Goal: Check status: Check status

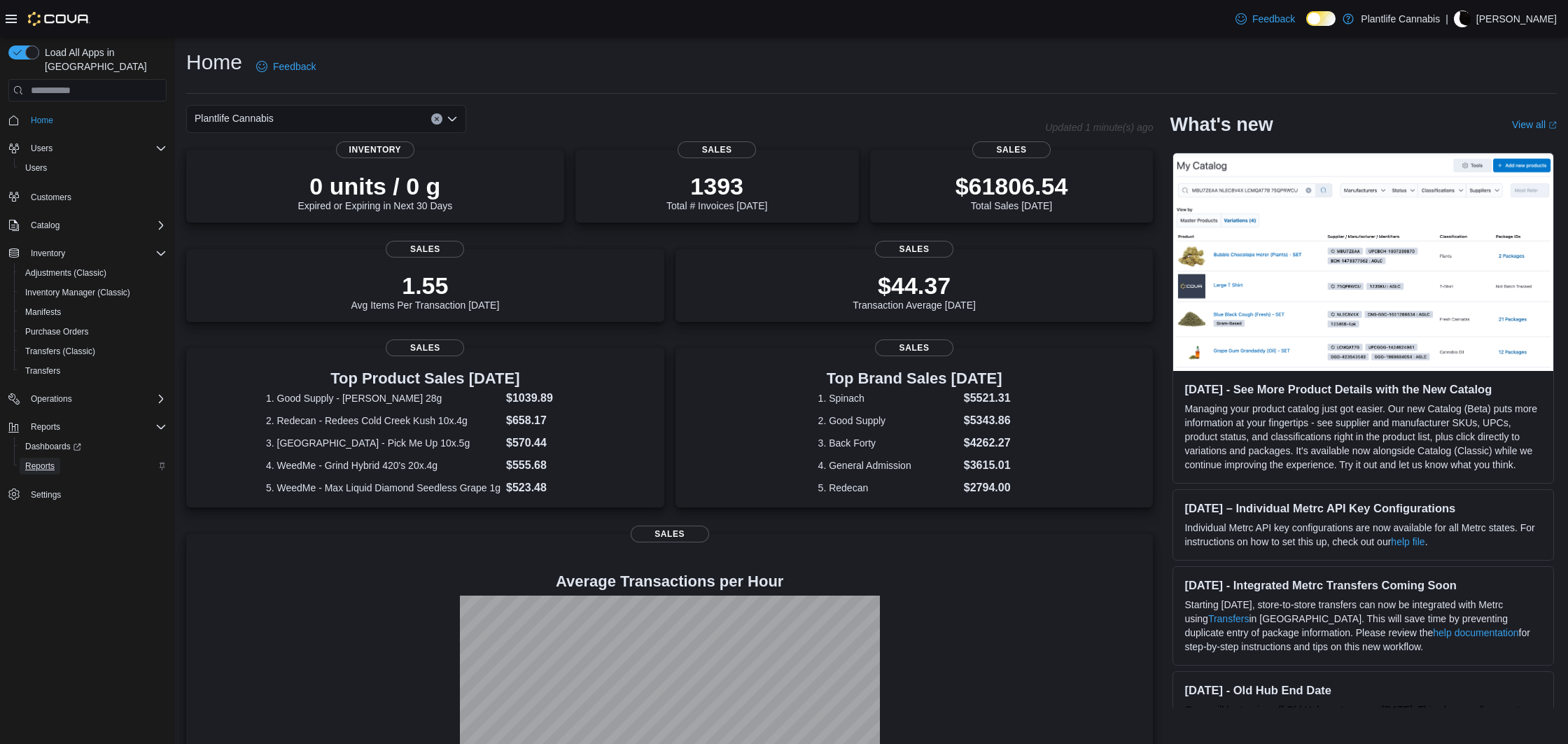
click at [46, 460] on span "Reports" at bounding box center [40, 465] width 30 height 11
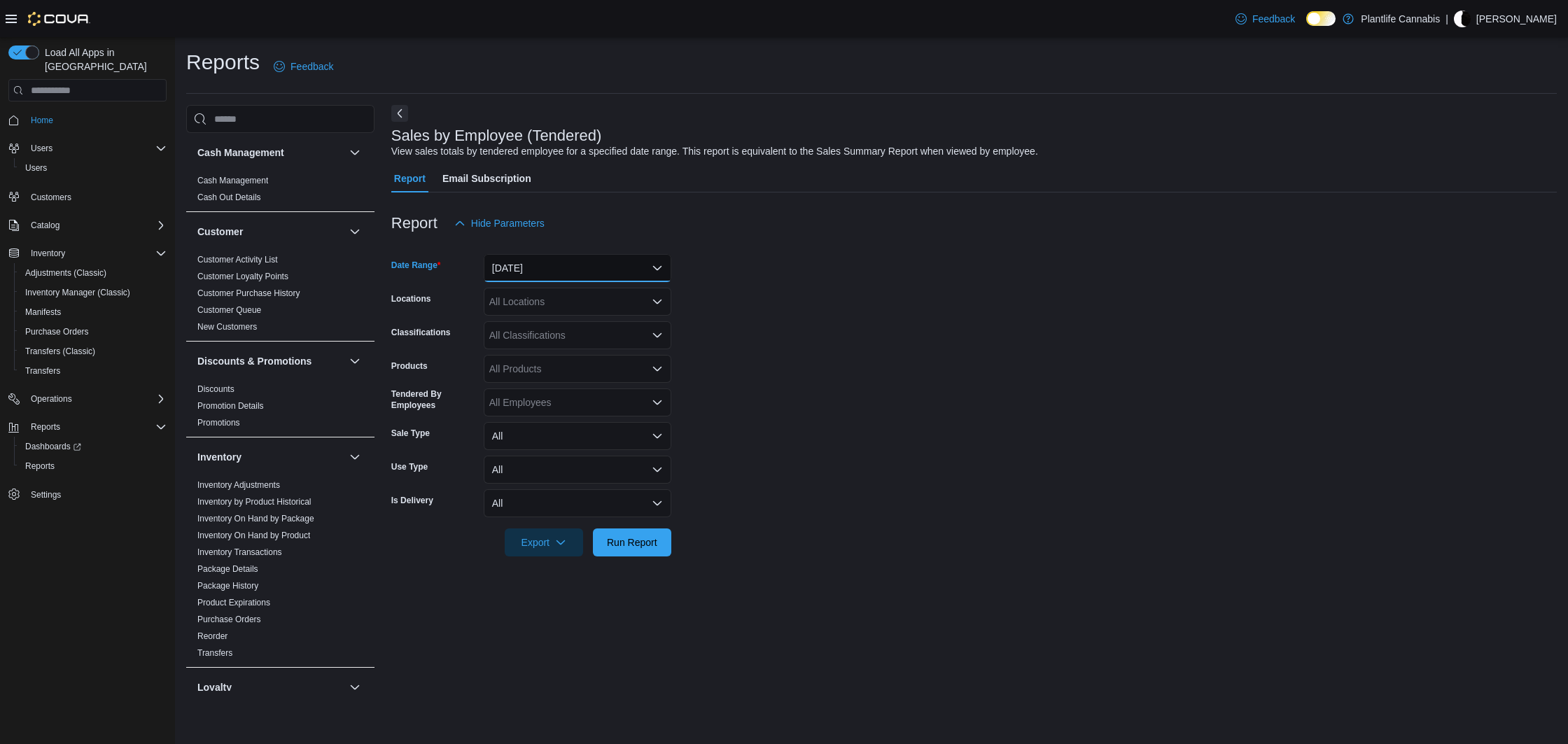
click at [536, 276] on button "Yesterday" at bounding box center [578, 268] width 188 height 28
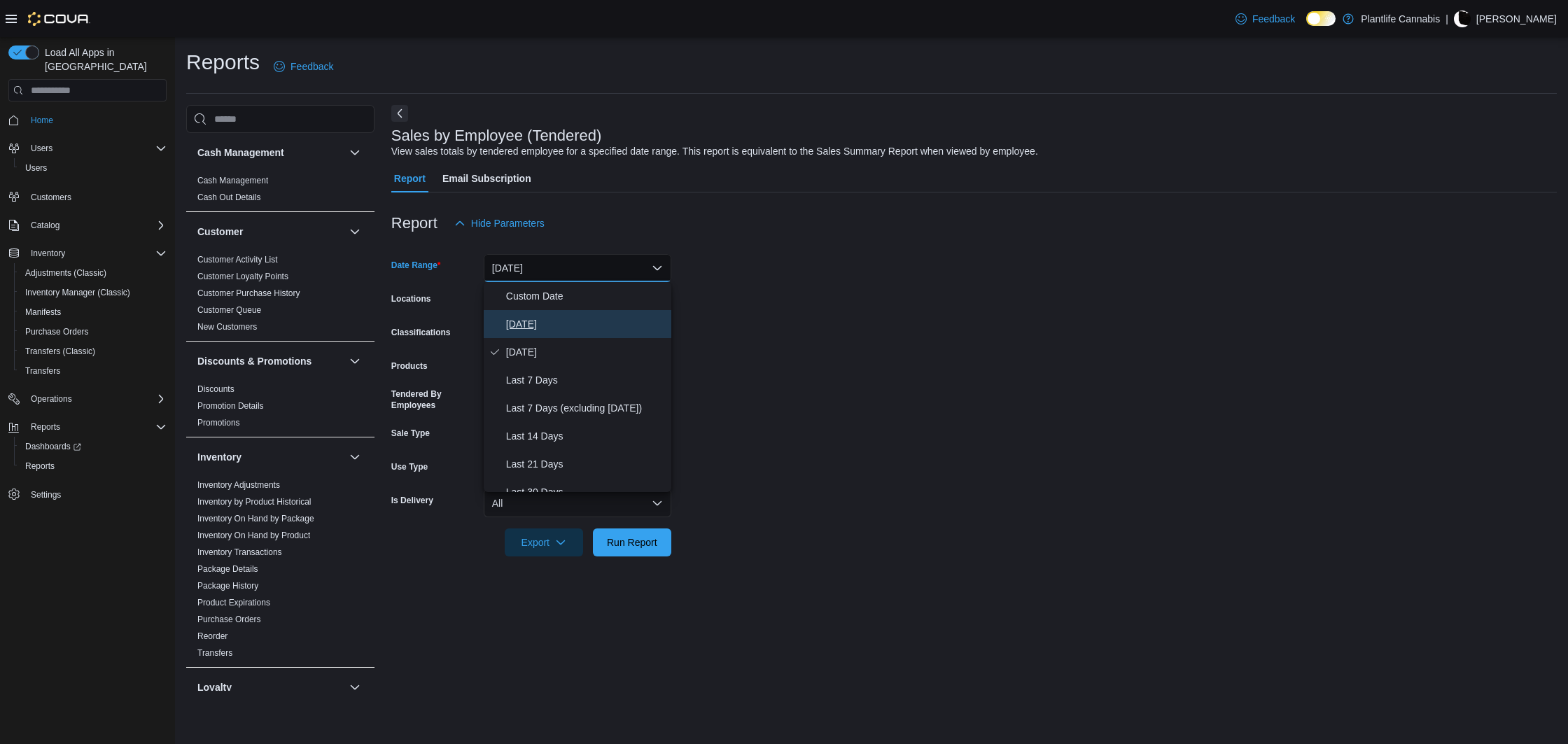
click at [532, 317] on span "Today" at bounding box center [585, 324] width 160 height 17
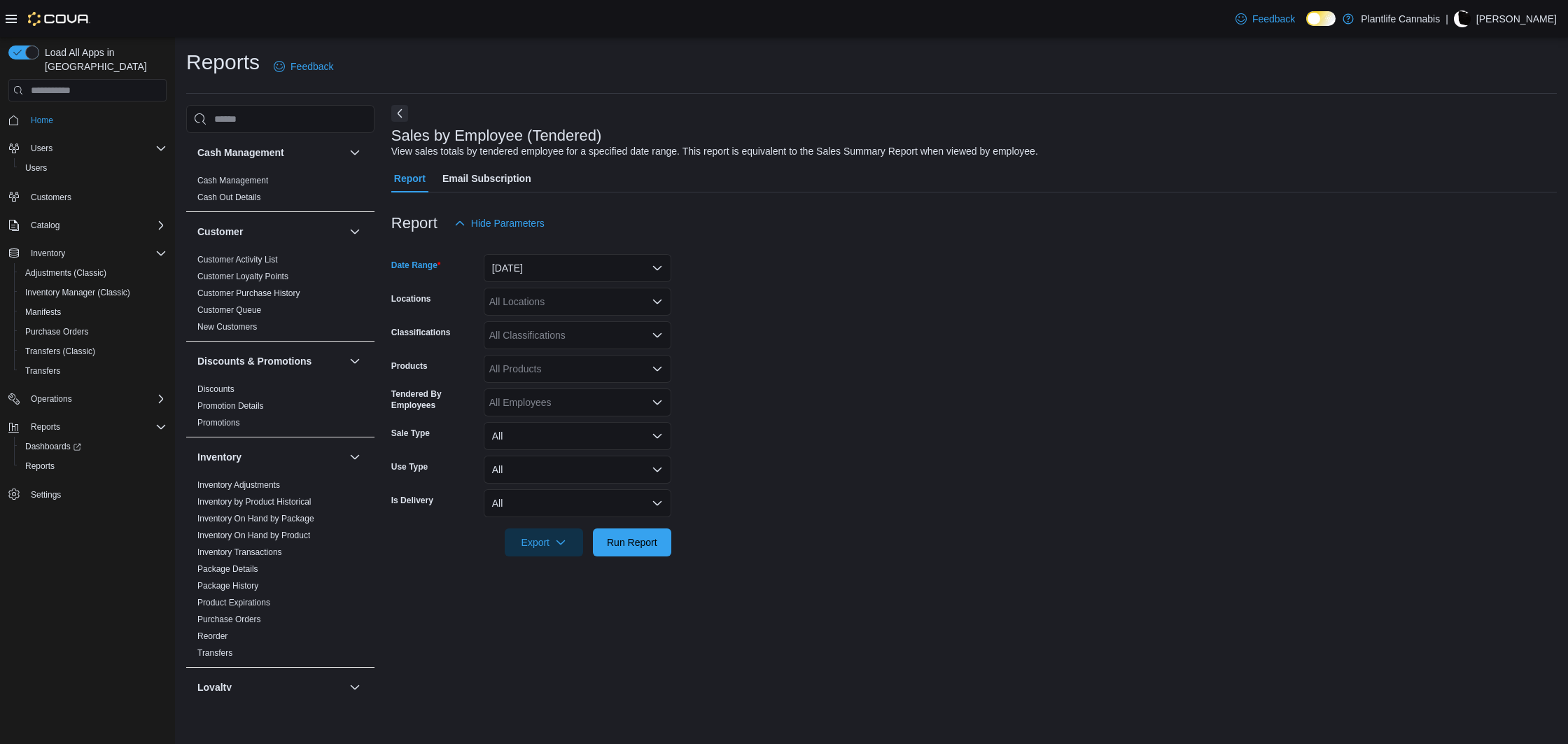
click at [537, 298] on div "All Locations" at bounding box center [578, 301] width 188 height 28
type input "***"
click at [553, 321] on span "Calgary - Mahogany Market" at bounding box center [615, 325] width 189 height 14
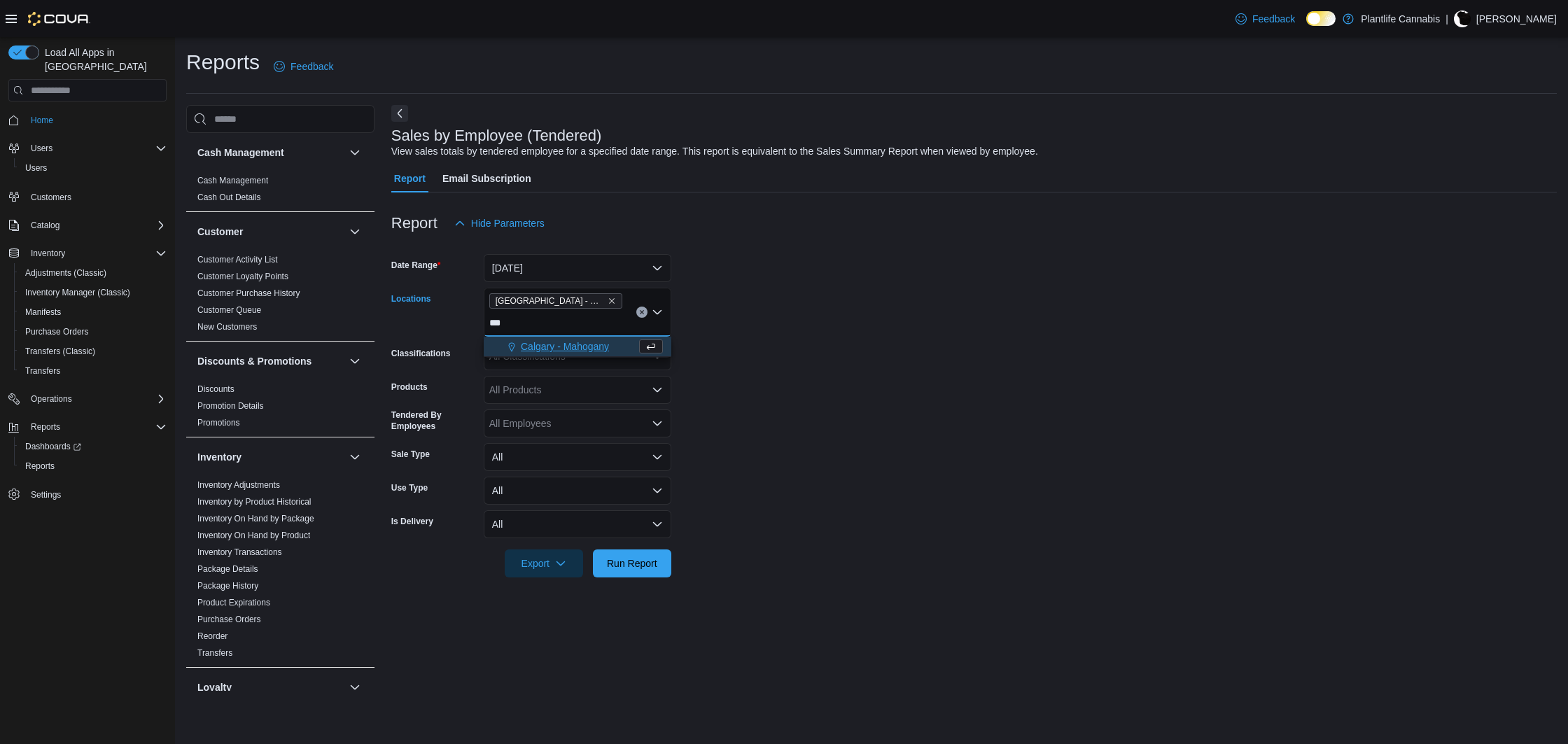
type input "***"
click at [574, 342] on span "Calgary - Mahogany" at bounding box center [564, 346] width 88 height 14
click at [614, 562] on span "Run Report" at bounding box center [632, 562] width 51 height 14
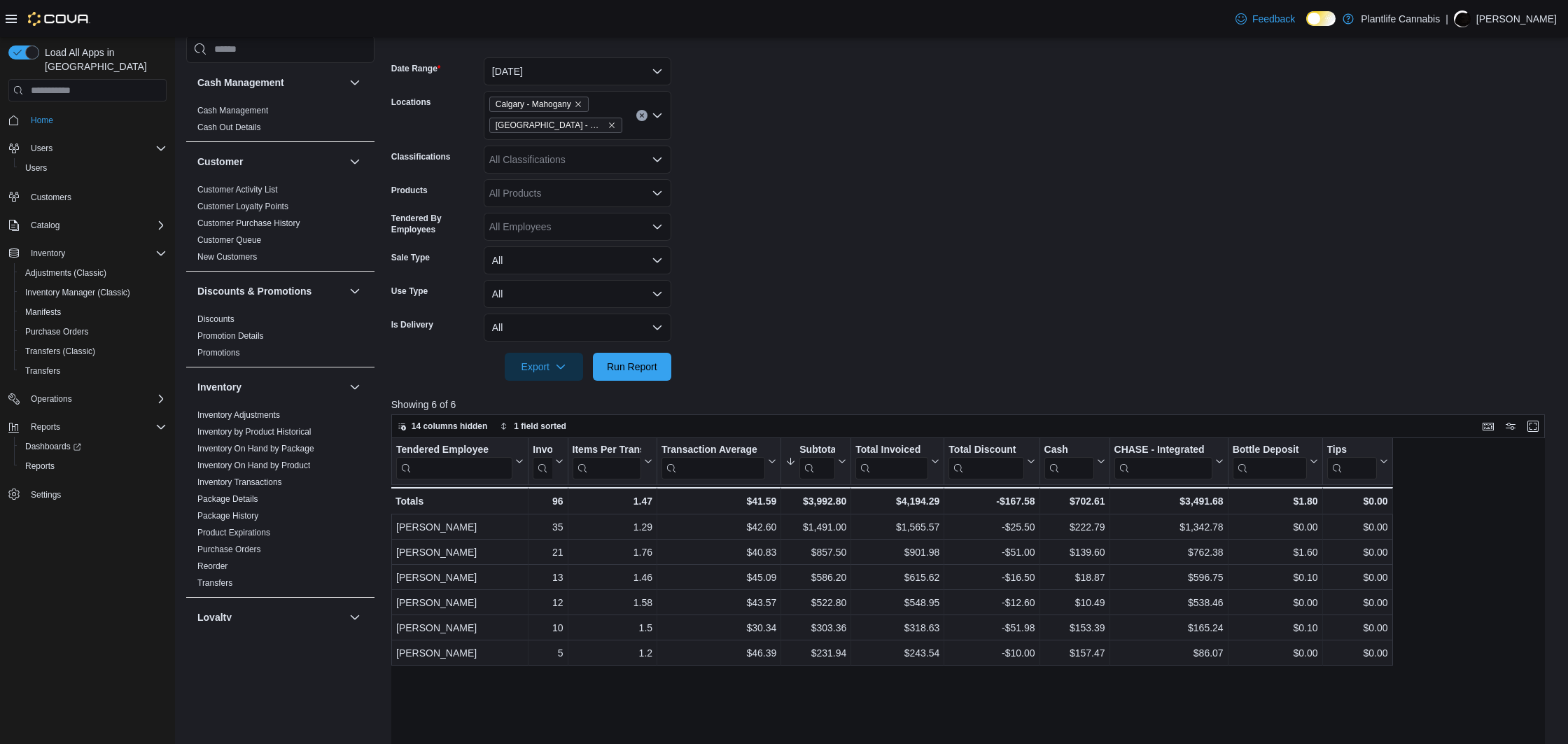
scroll to position [198, 0]
click at [645, 368] on span "Run Report" at bounding box center [632, 364] width 51 height 14
